Goal: Information Seeking & Learning: Understand process/instructions

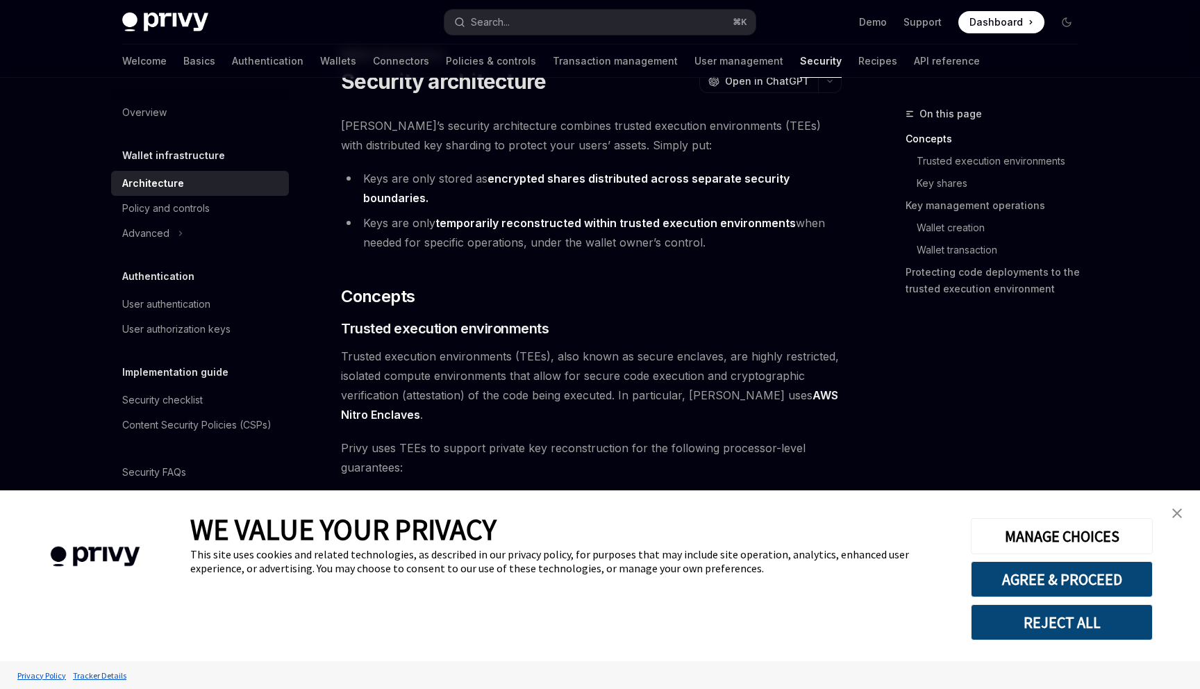
scroll to position [101, 0]
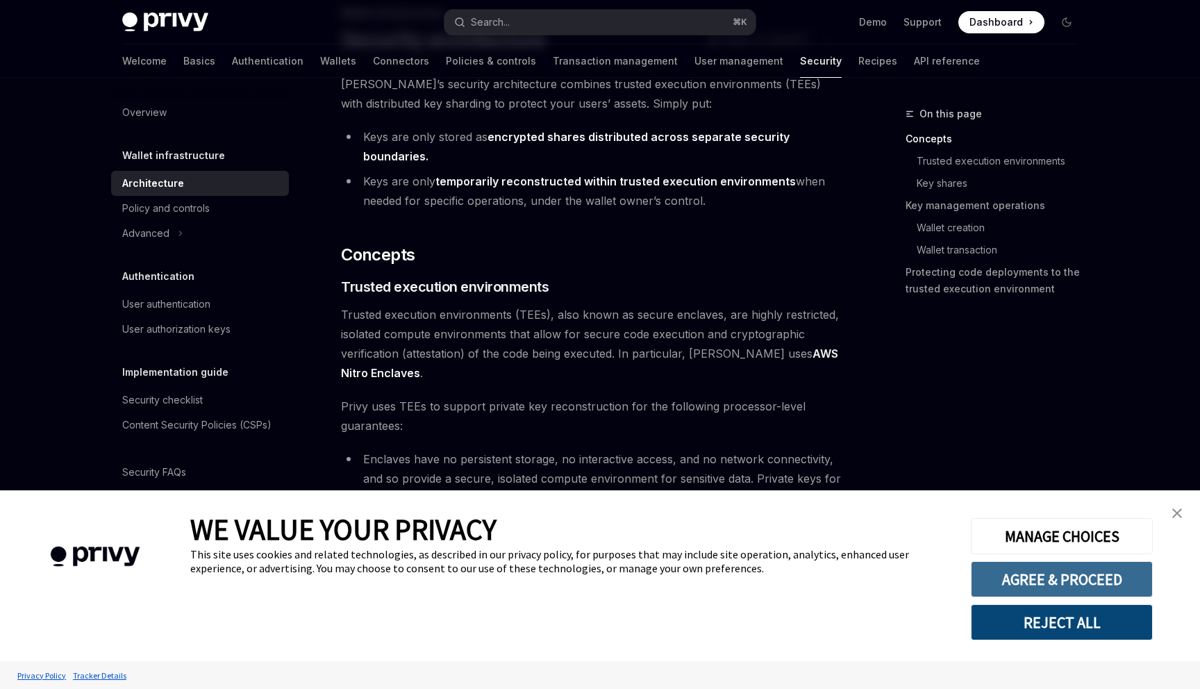
click at [1032, 574] on button "AGREE & PROCEED" at bounding box center [1062, 579] width 182 height 36
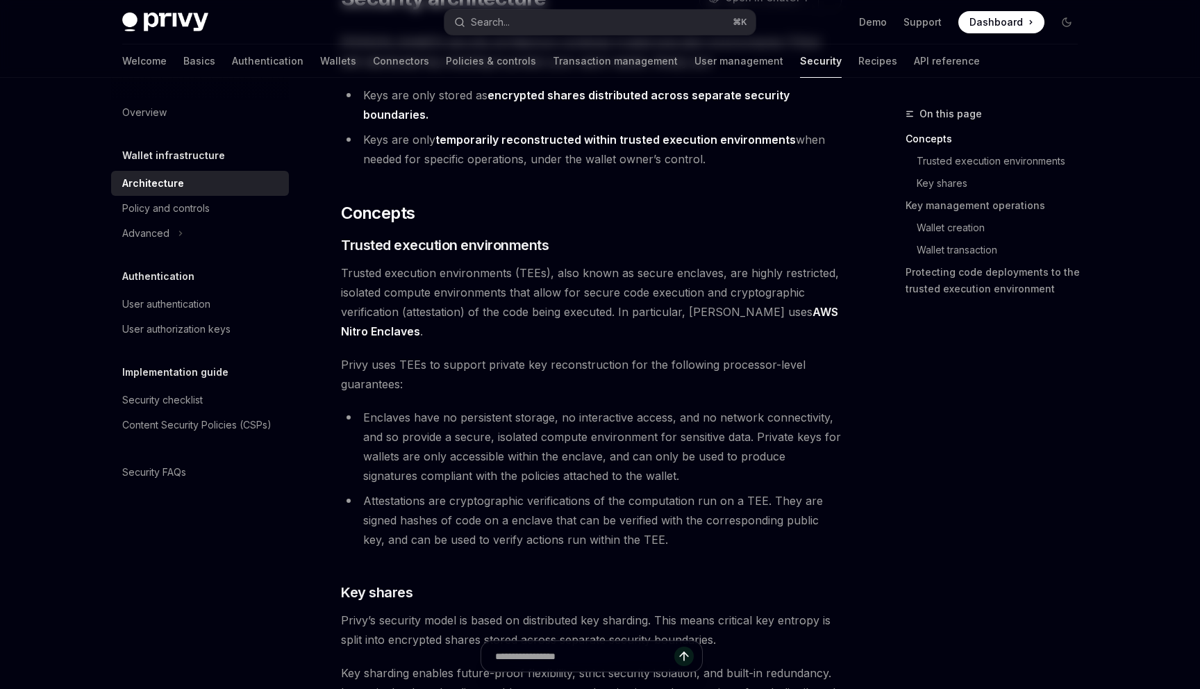
scroll to position [0, 0]
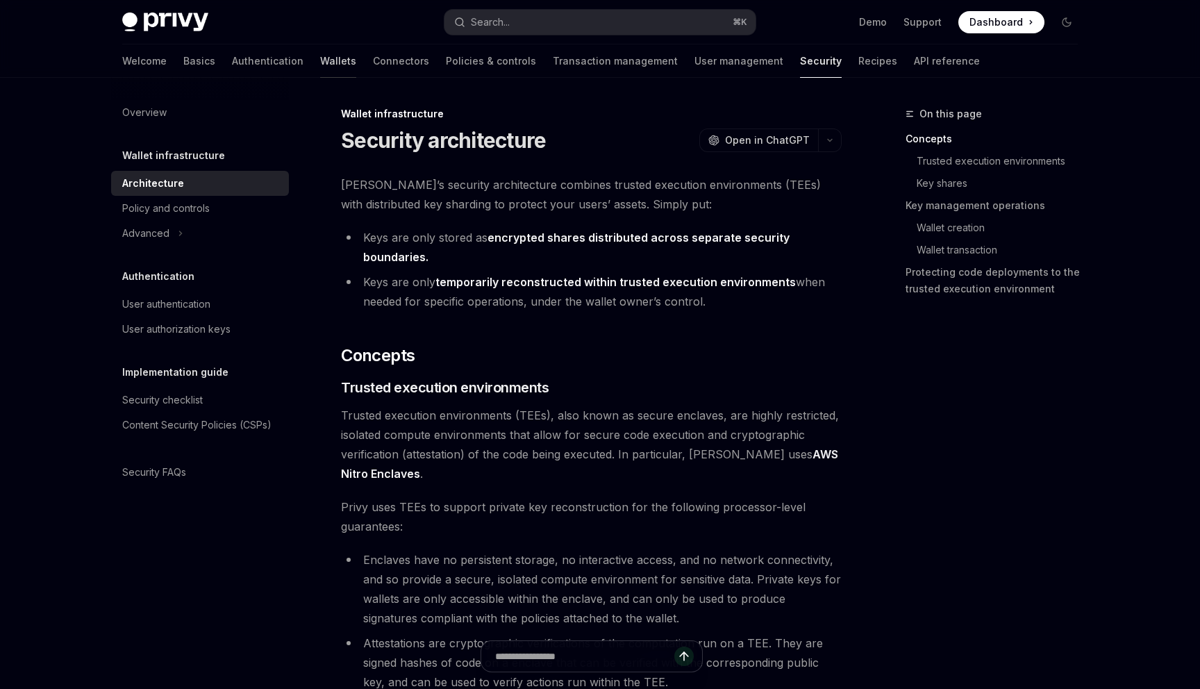
click at [320, 60] on link "Wallets" at bounding box center [338, 60] width 36 height 33
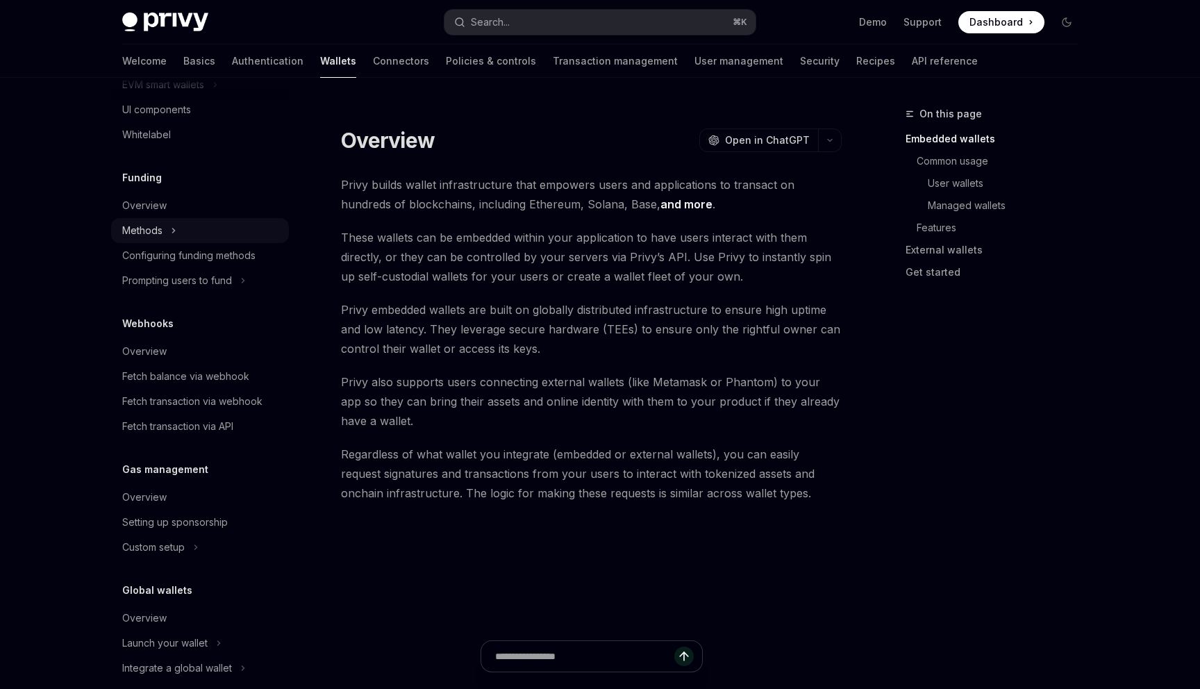
scroll to position [504, 0]
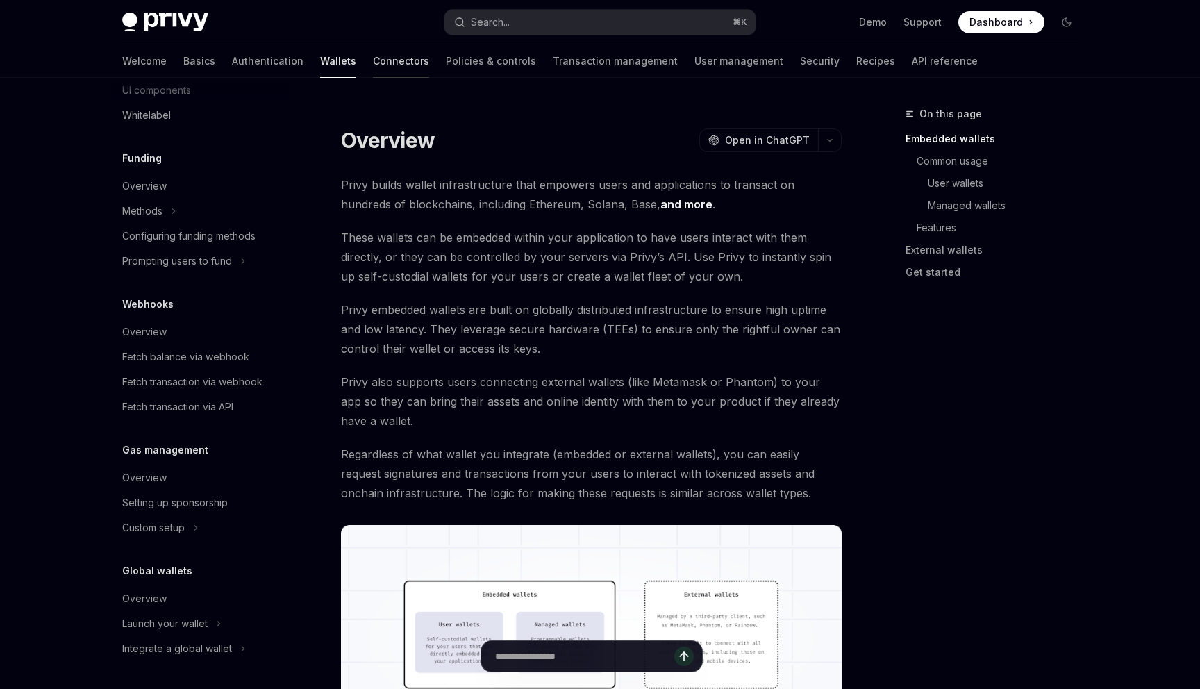
click at [373, 67] on link "Connectors" at bounding box center [401, 60] width 56 height 33
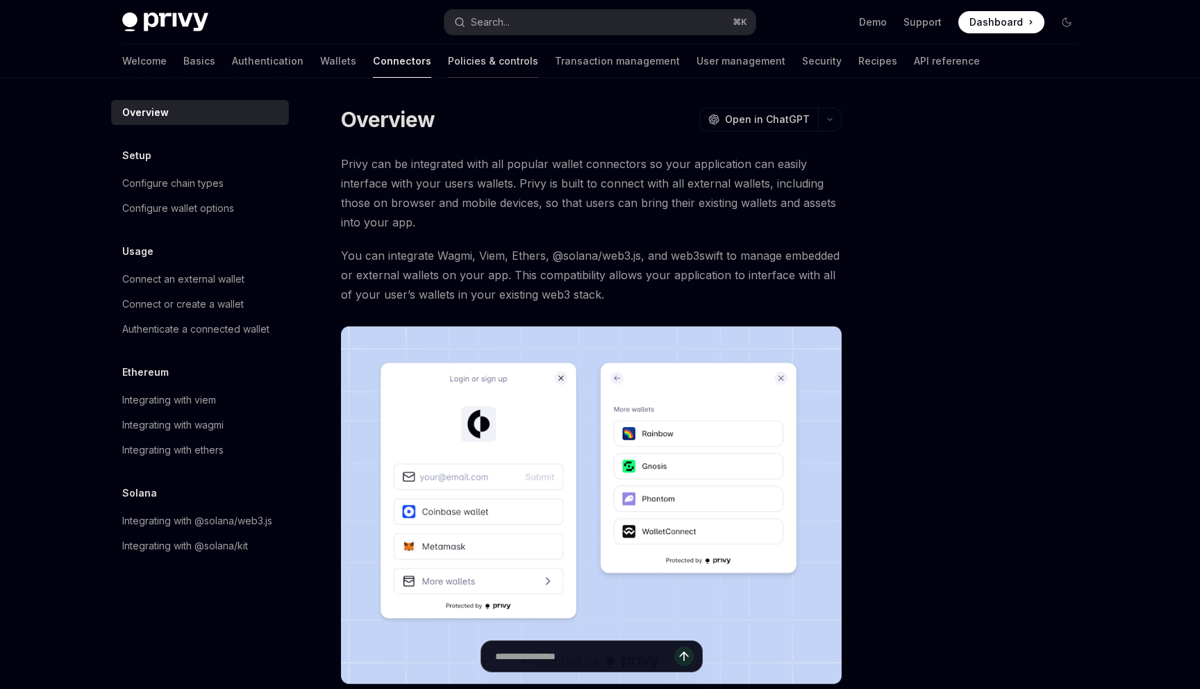
click at [448, 67] on link "Policies & controls" at bounding box center [493, 60] width 90 height 33
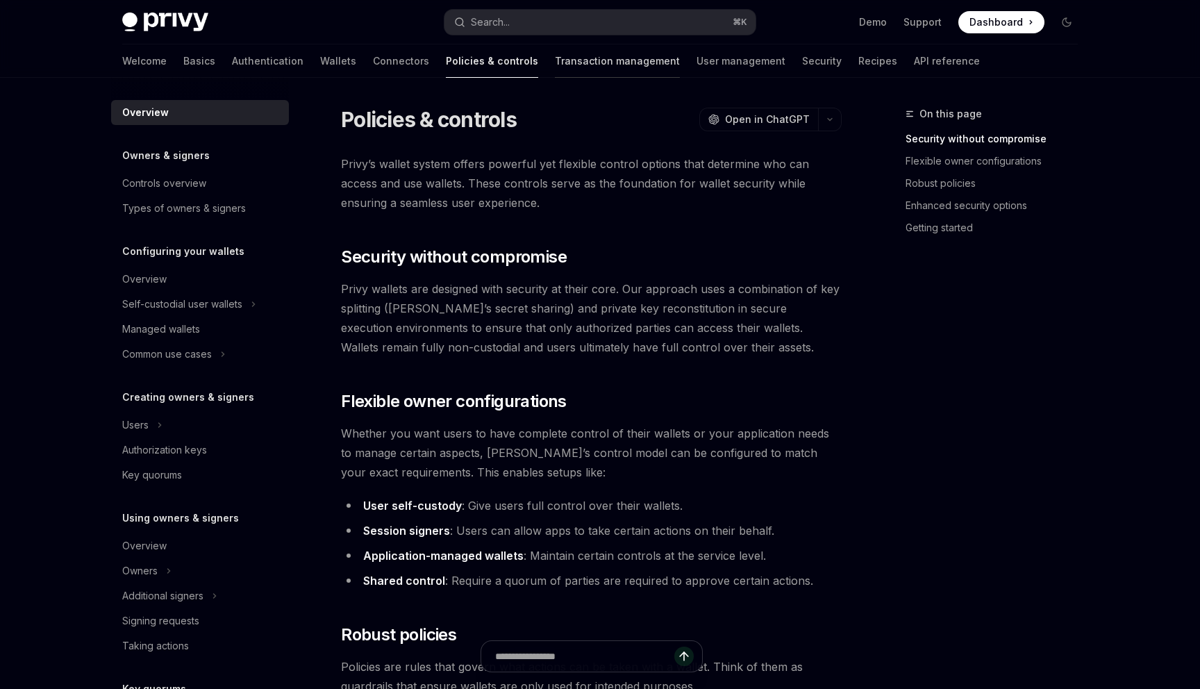
click at [555, 68] on link "Transaction management" at bounding box center [617, 60] width 125 height 33
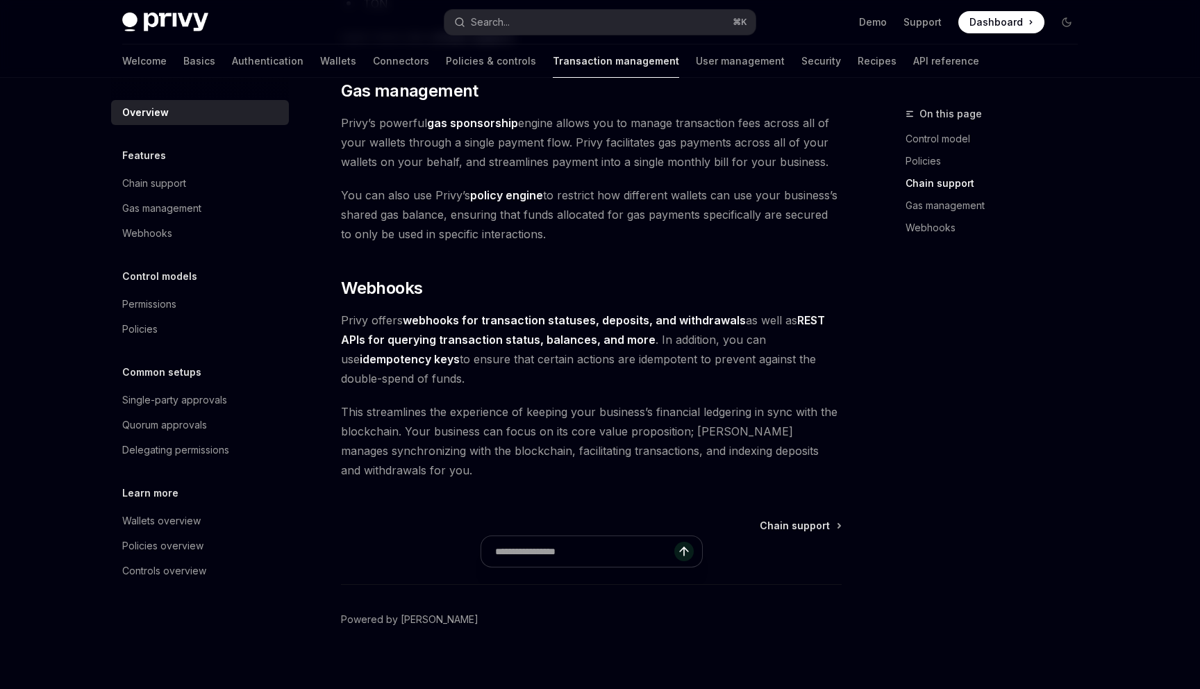
scroll to position [1203, 0]
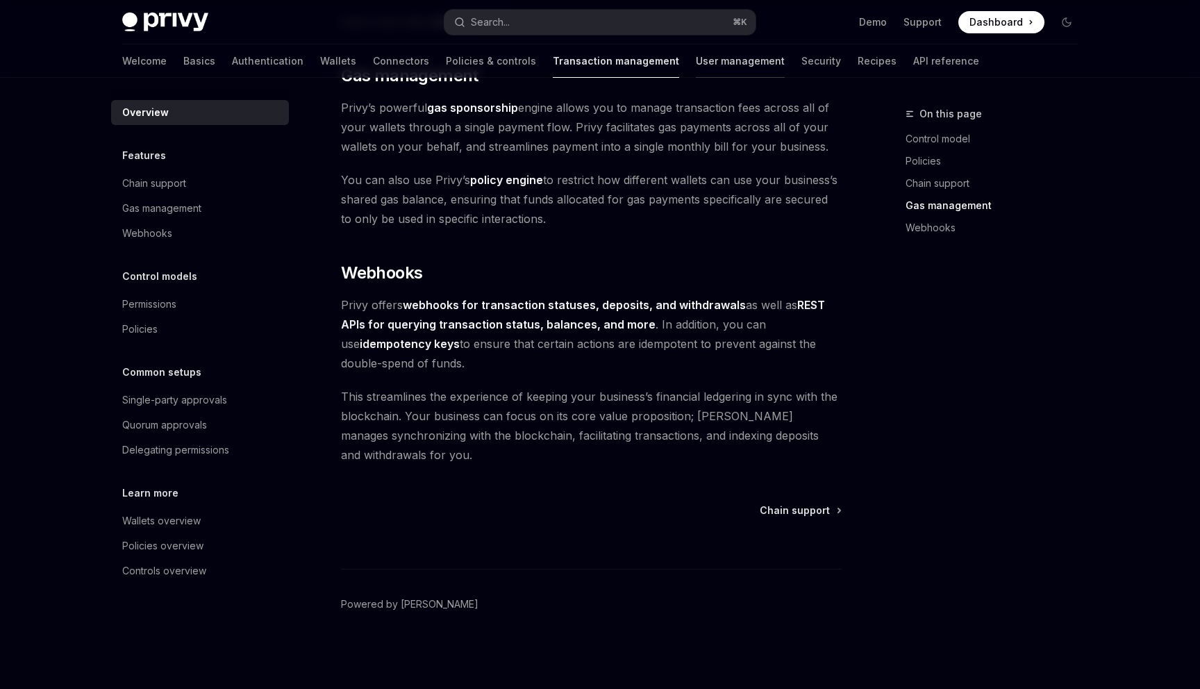
click at [696, 59] on link "User management" at bounding box center [740, 60] width 89 height 33
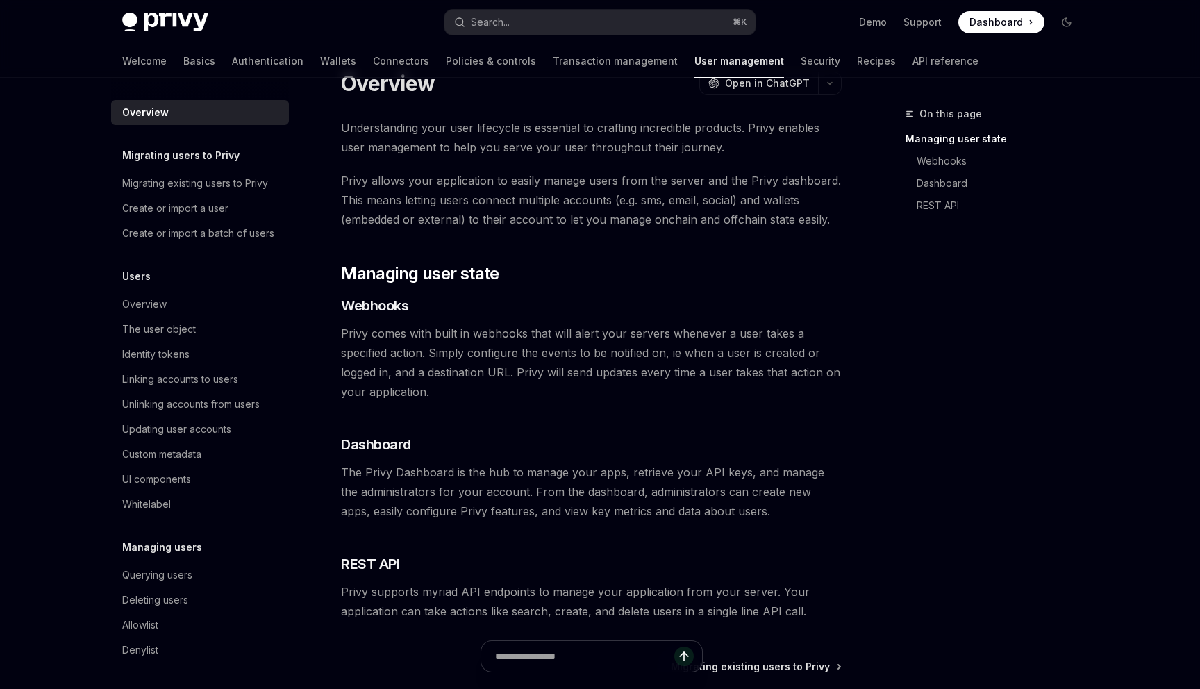
scroll to position [40, 0]
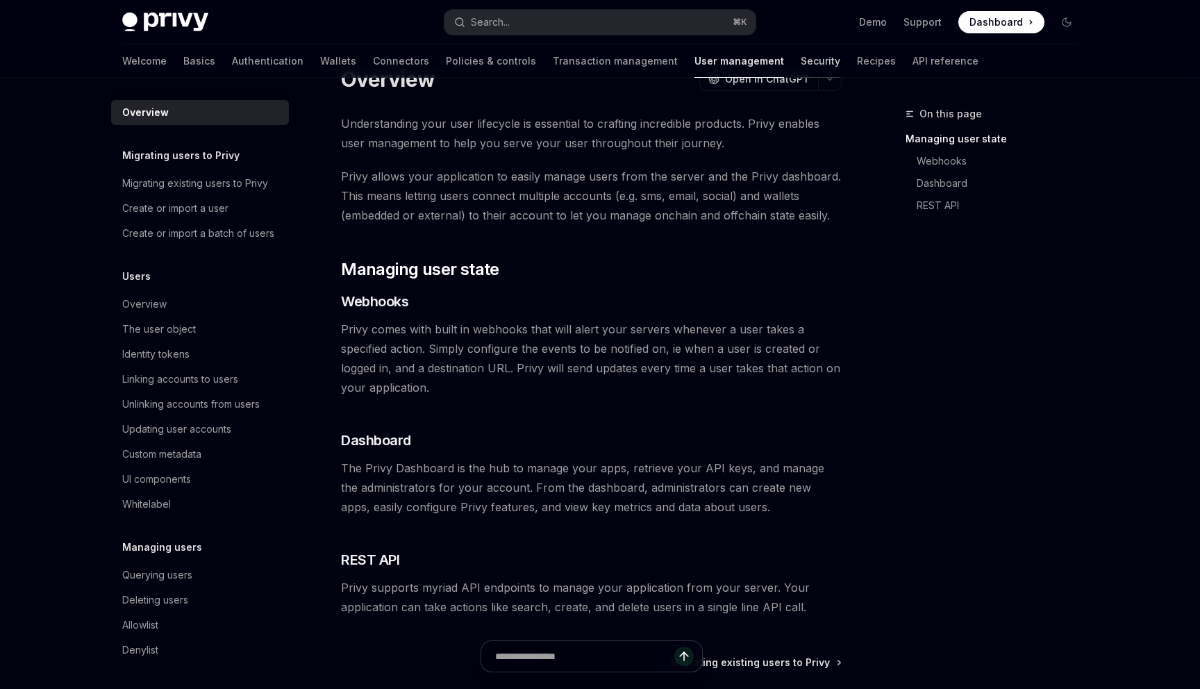
click at [800, 57] on link "Security" at bounding box center [820, 60] width 40 height 33
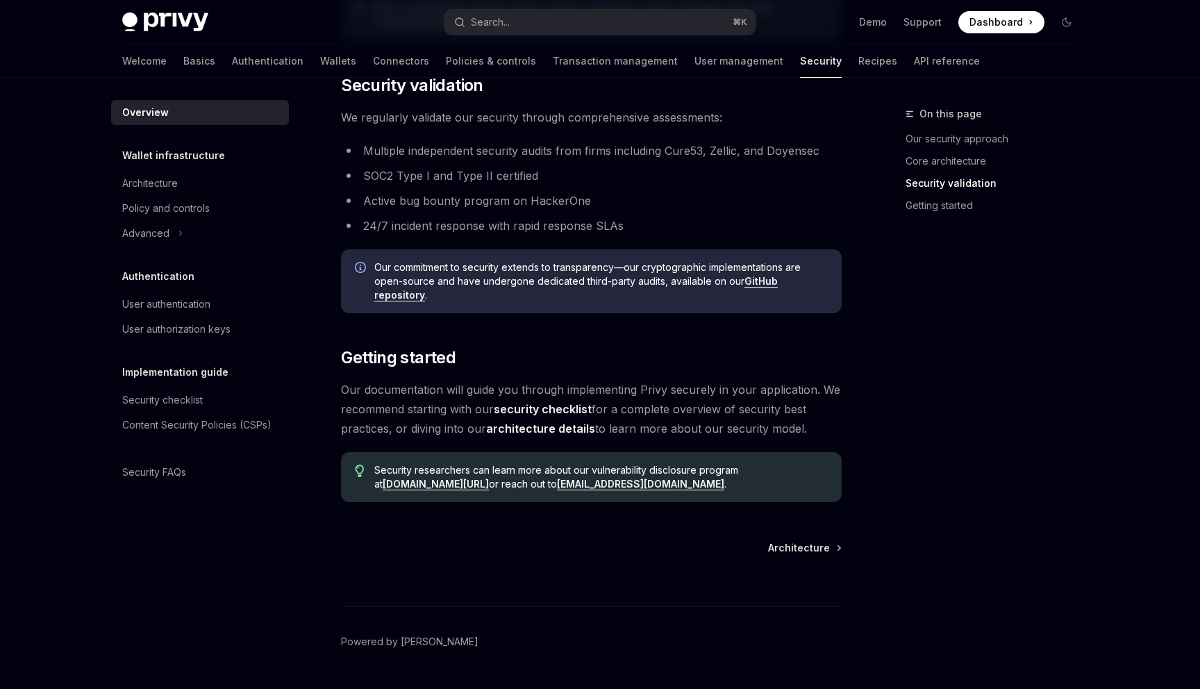
scroll to position [892, 0]
click at [858, 69] on link "Recipes" at bounding box center [877, 60] width 39 height 33
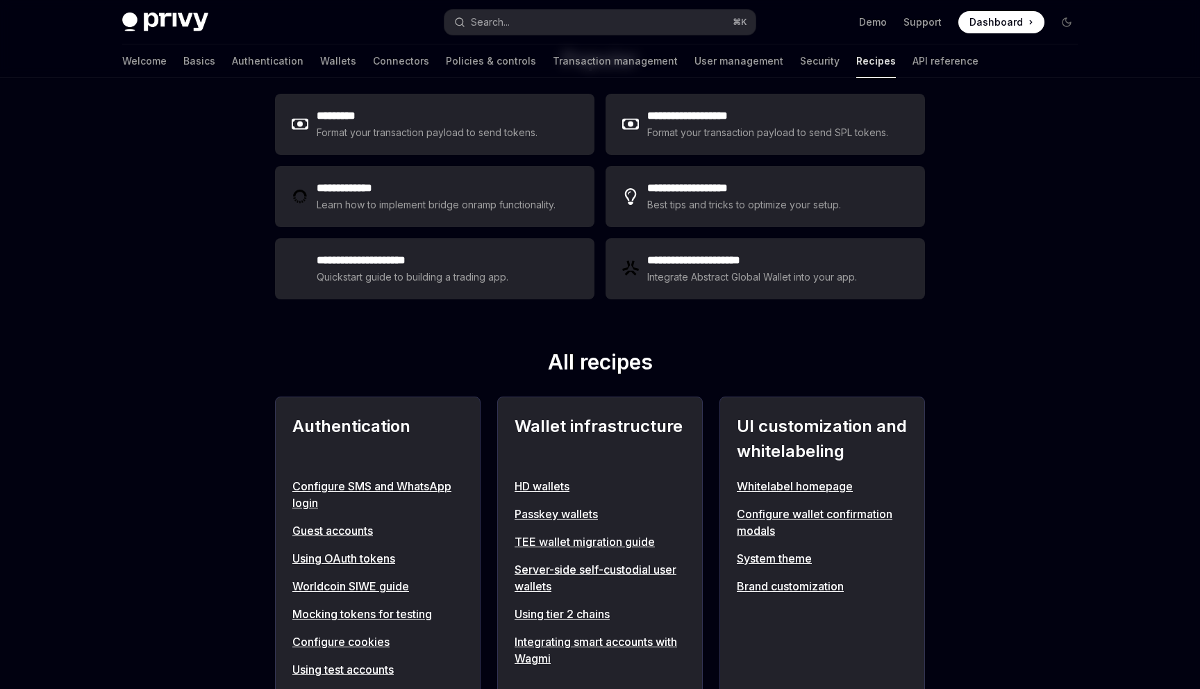
scroll to position [230, 0]
click at [373, 483] on link "Configure SMS and WhatsApp login" at bounding box center [377, 493] width 171 height 33
type textarea "*"
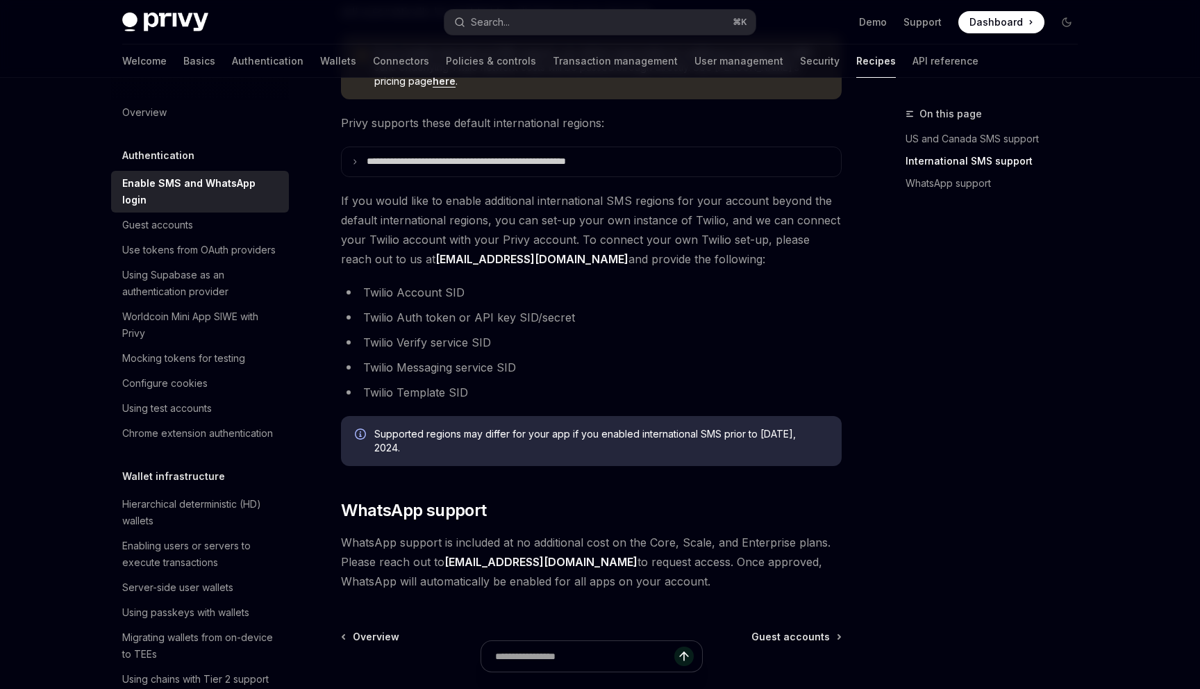
scroll to position [703, 0]
